Goal: Information Seeking & Learning: Learn about a topic

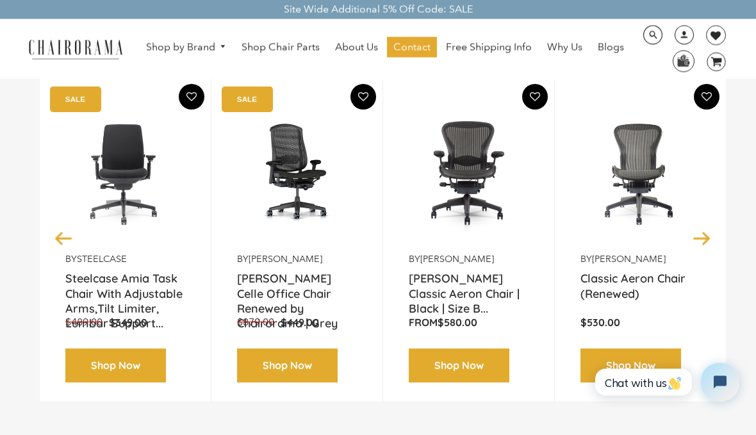
scroll to position [179, 0]
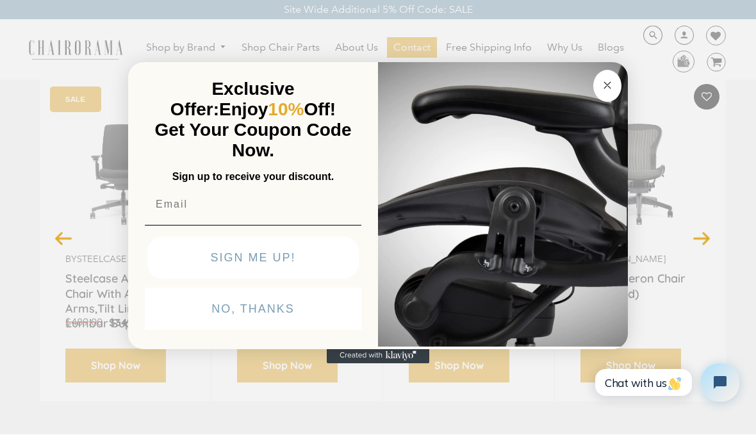
click at [613, 92] on circle "Close dialog" at bounding box center [607, 85] width 15 height 15
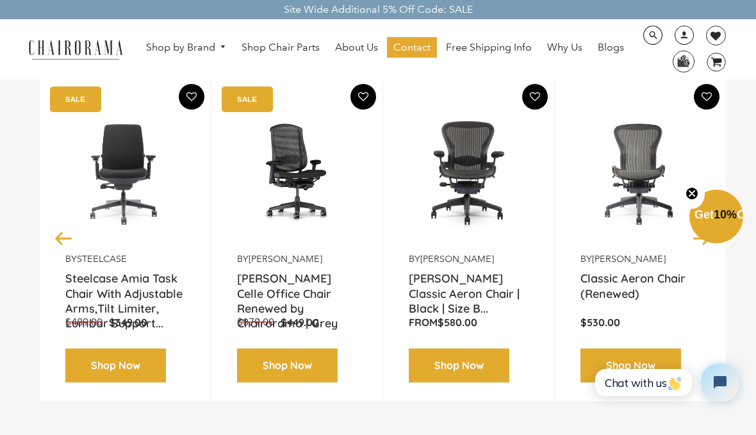
click at [691, 199] on circle "Close teaser" at bounding box center [692, 193] width 12 height 12
click at [709, 240] on button "Next" at bounding box center [702, 237] width 22 height 22
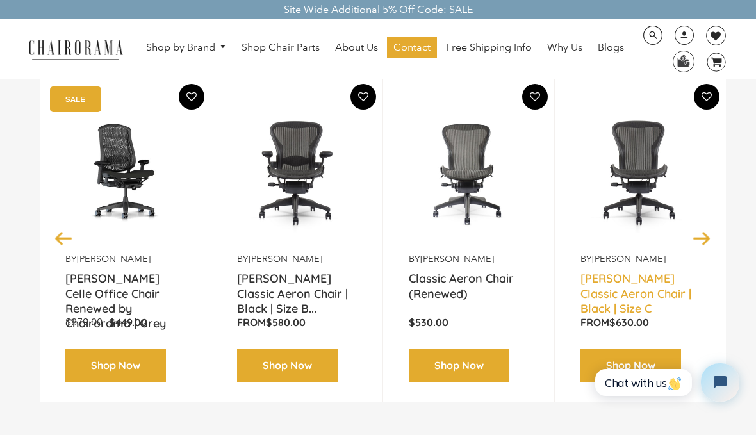
click at [647, 272] on link "Herman Miller Classic Aeron Chair | Black | Size C" at bounding box center [641, 287] width 120 height 32
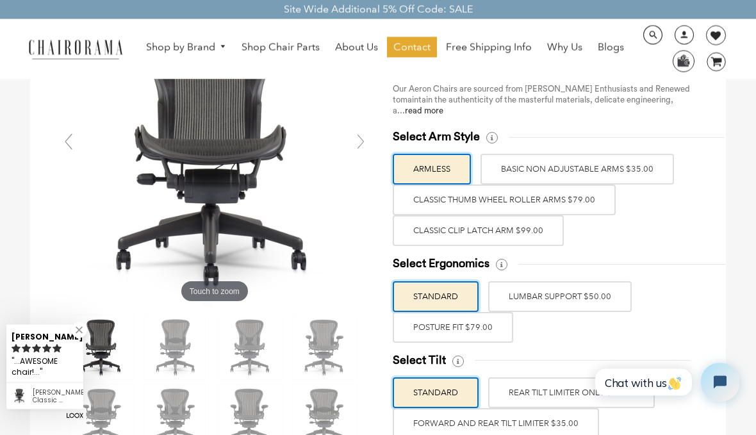
scroll to position [135, 0]
click at [476, 322] on label "POSTURE FIT $79.00" at bounding box center [453, 326] width 120 height 31
click at [0, 0] on input "POSTURE FIT $79.00" at bounding box center [0, 0] width 0 height 0
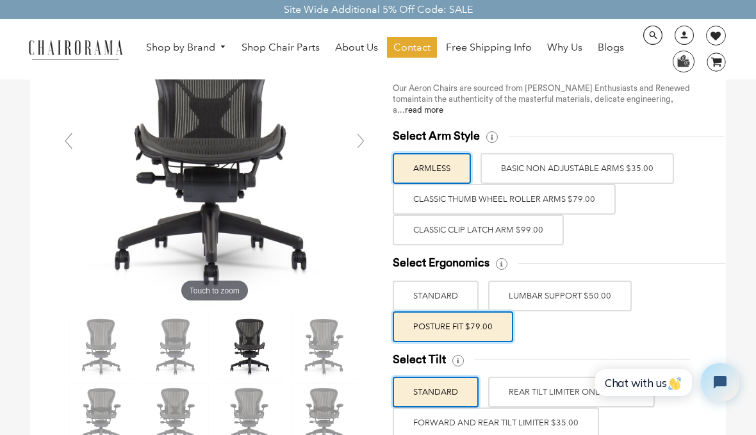
click at [525, 418] on label "FORWARD AND REAR TILT LIMITER $35.00" at bounding box center [496, 423] width 206 height 31
click at [0, 0] on input "FORWARD AND REAR TILT LIMITER $35.00" at bounding box center [0, 0] width 0 height 0
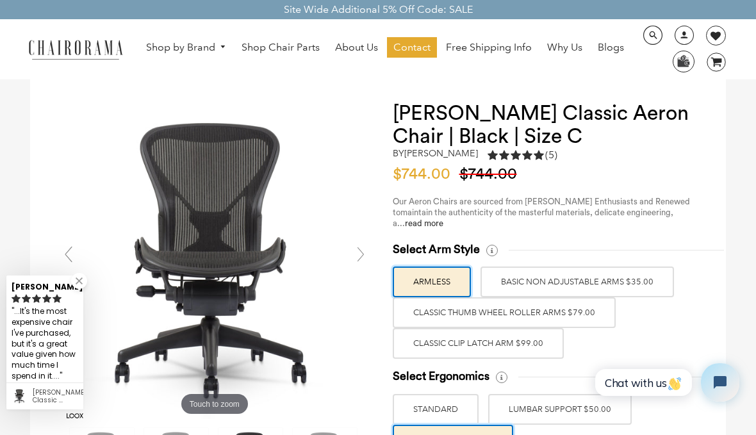
scroll to position [23, 0]
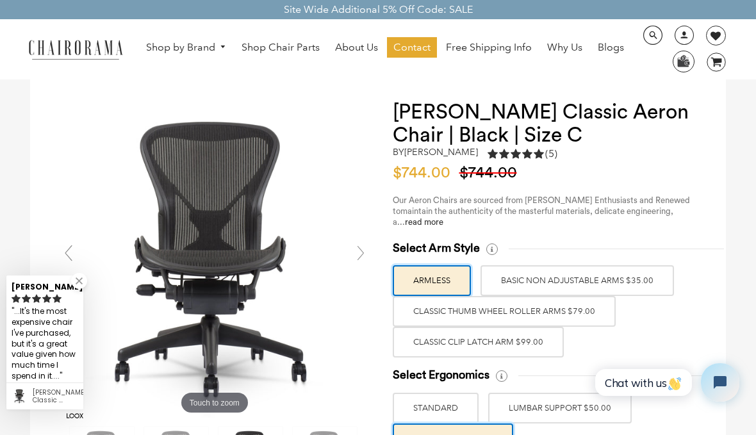
click at [581, 309] on label "Classic Thumb Wheel Roller Arms $79.00" at bounding box center [504, 311] width 223 height 31
click at [0, 0] on input "Classic Thumb Wheel Roller Arms $79.00" at bounding box center [0, 0] width 0 height 0
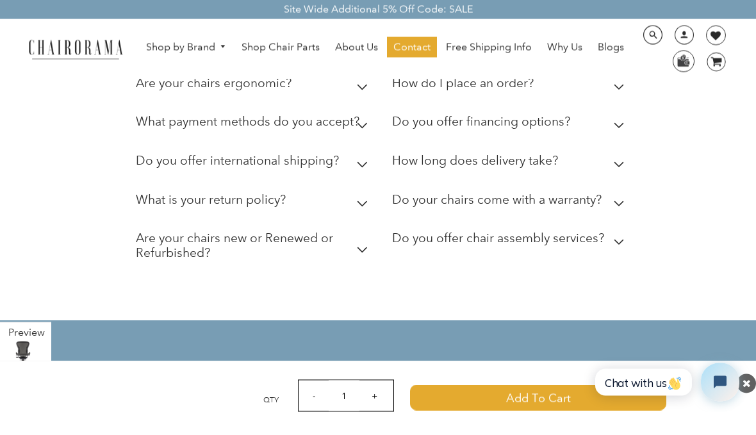
scroll to position [4910, 0]
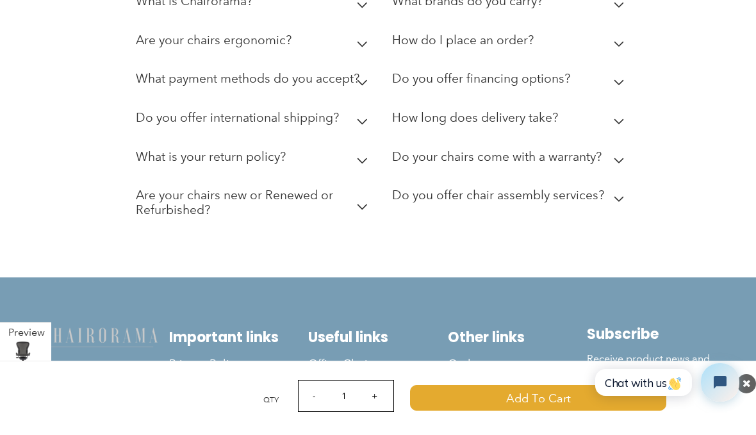
click at [339, 379] on span "Contact us" at bounding box center [336, 386] width 56 height 15
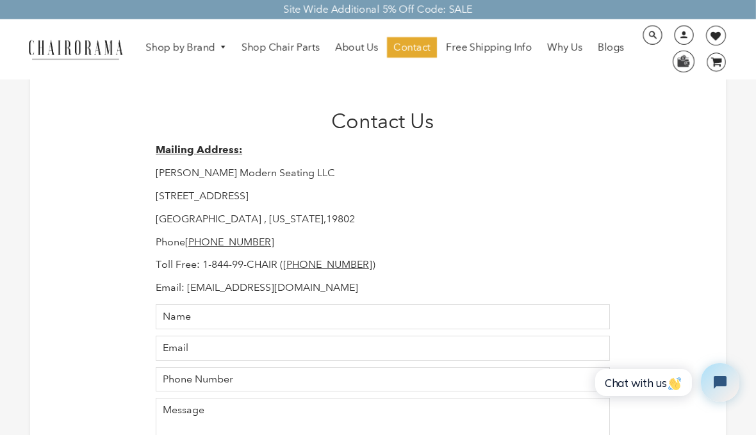
click at [481, 51] on span "Free Shipping Info" at bounding box center [489, 47] width 86 height 13
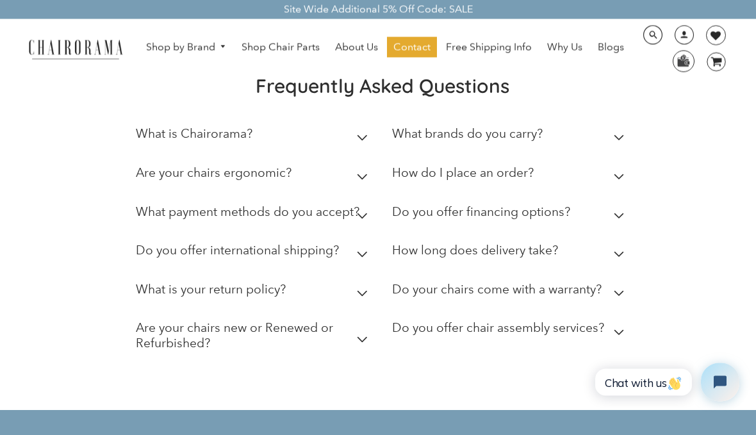
scroll to position [273, 0]
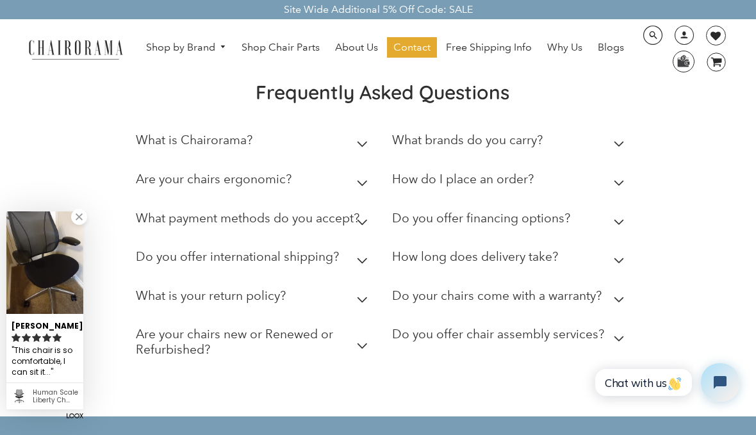
click at [527, 258] on div "How long does delivery take?" at bounding box center [475, 259] width 166 height 21
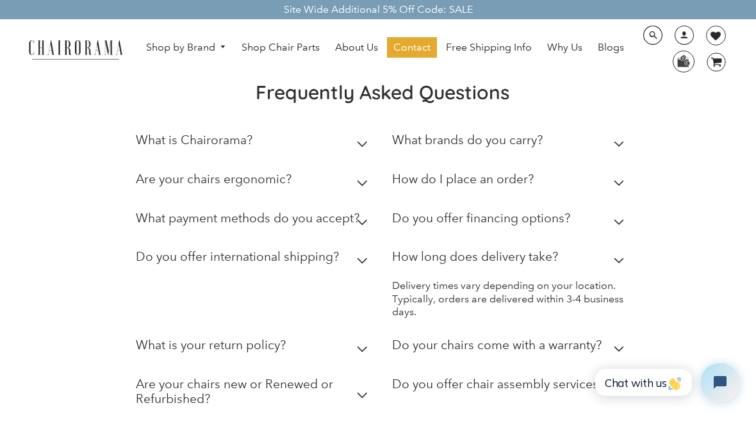
click at [267, 378] on h2 "Are your chairs new or Renewed or Refurbished?" at bounding box center [254, 391] width 237 height 29
click at [570, 49] on span "Why Us" at bounding box center [564, 47] width 35 height 13
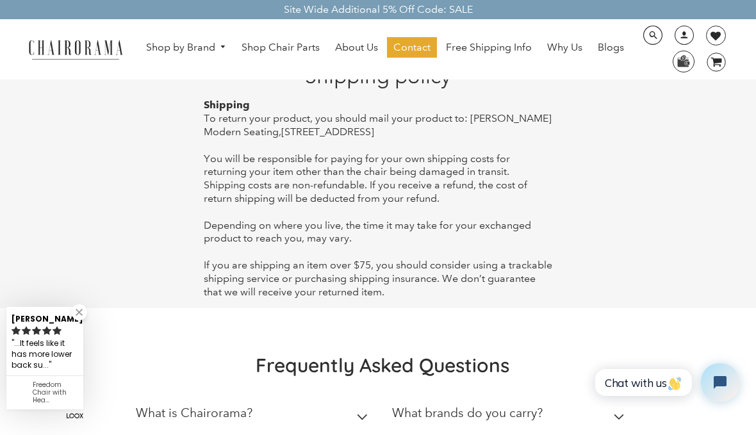
scroll to position [333, 0]
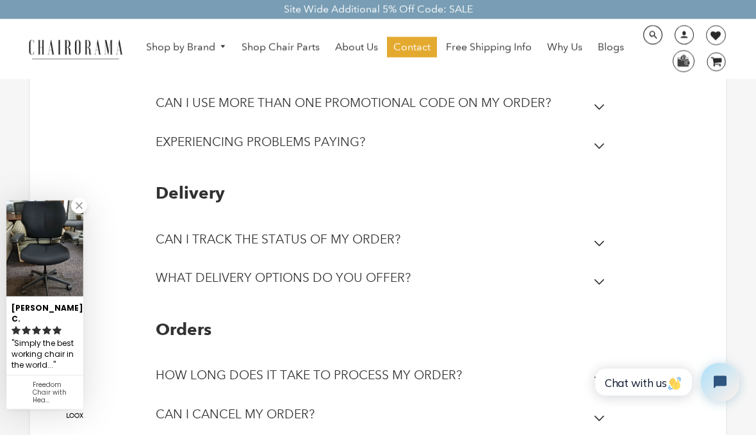
scroll to position [145, 0]
click at [600, 281] on icon at bounding box center [599, 281] width 11 height 6
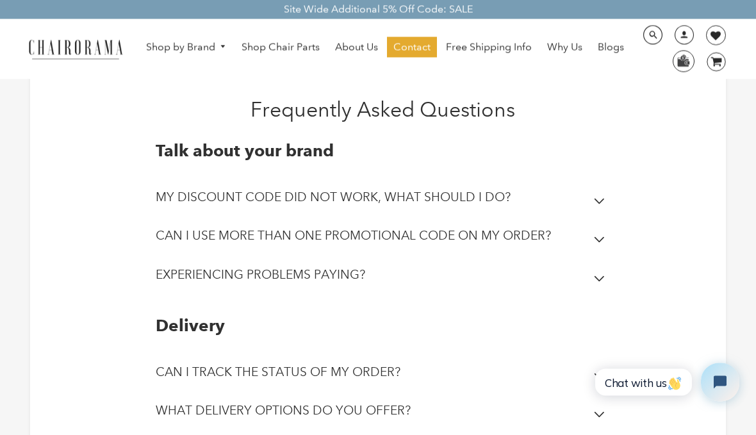
scroll to position [0, 0]
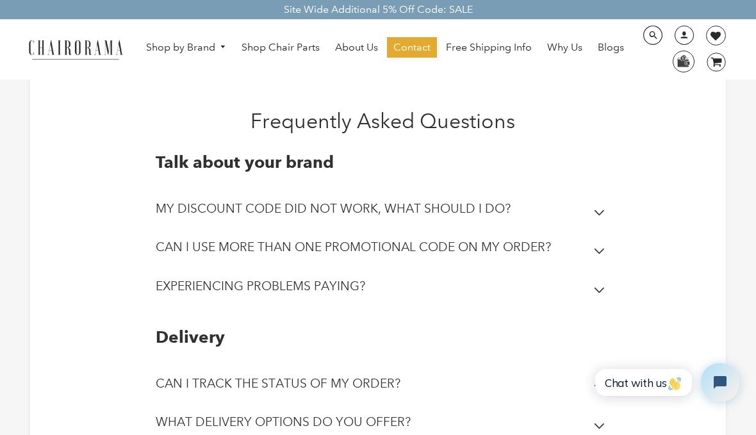
click at [565, 49] on span "Why Us" at bounding box center [564, 47] width 35 height 13
click at [420, 45] on span "Contact" at bounding box center [411, 47] width 37 height 13
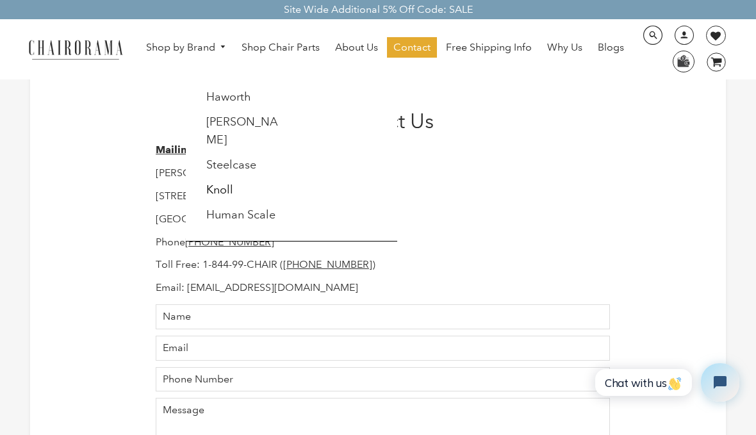
click at [260, 117] on link "[PERSON_NAME]" at bounding box center [242, 131] width 72 height 32
